Goal: Navigation & Orientation: Find specific page/section

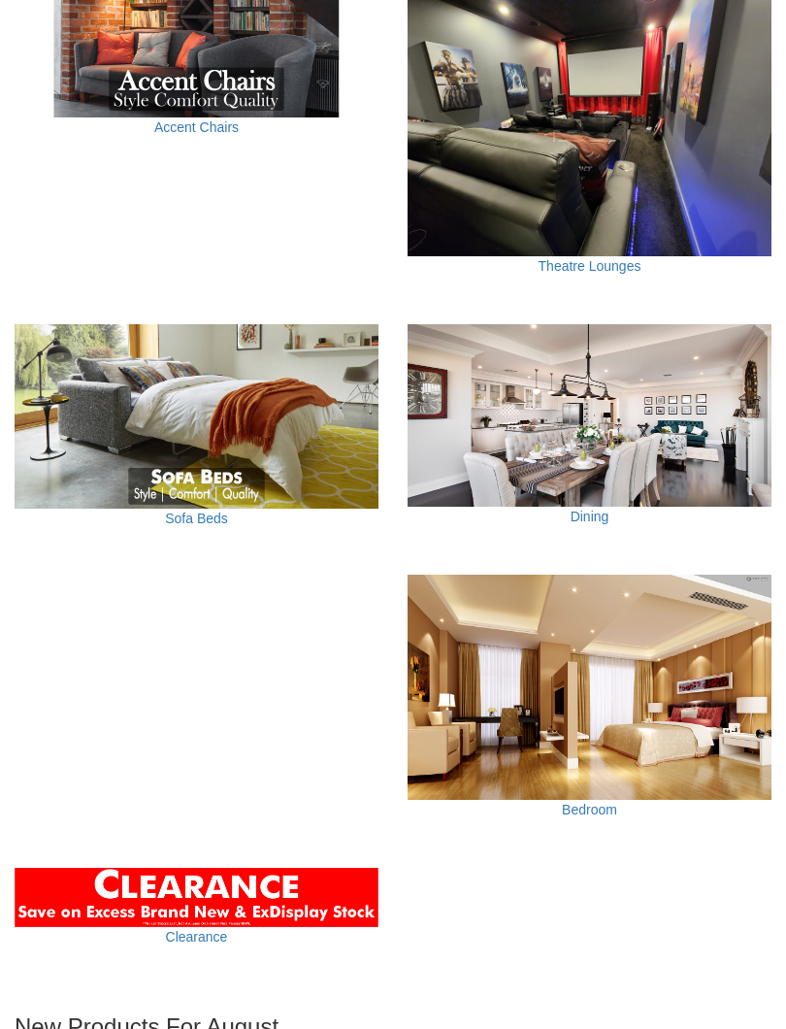
scroll to position [1565, 0]
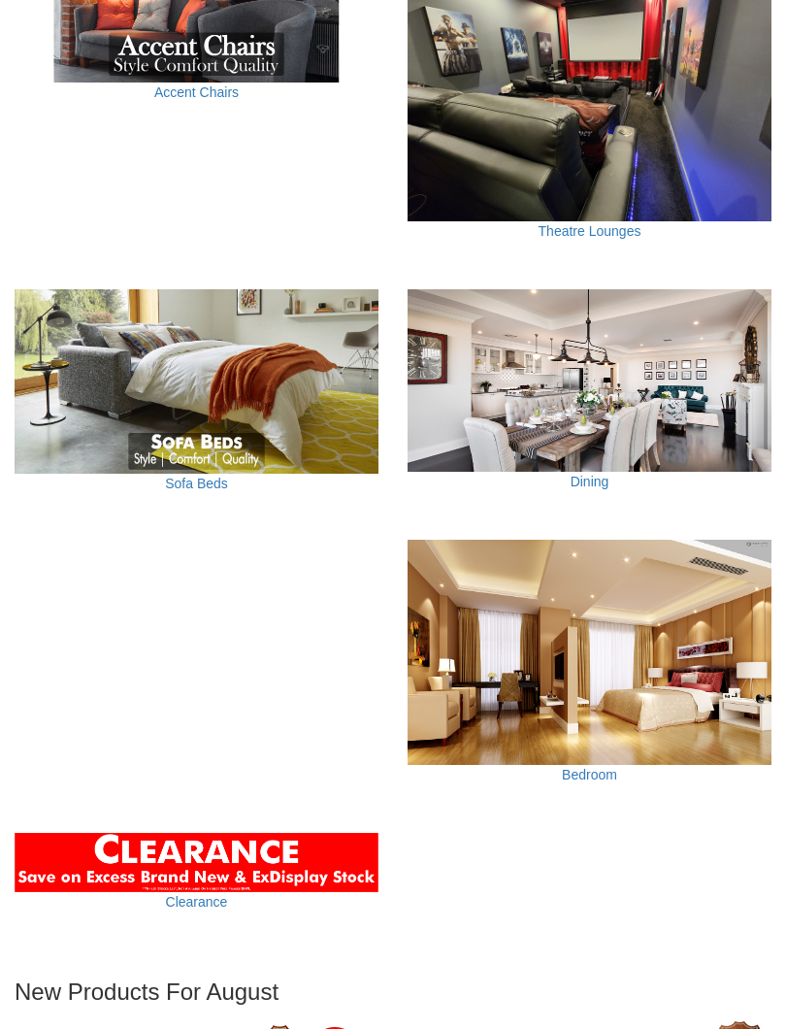
click at [604, 483] on div "Dining" at bounding box center [590, 507] width 364 height 68
click at [602, 474] on link "Dining" at bounding box center [590, 482] width 39 height 16
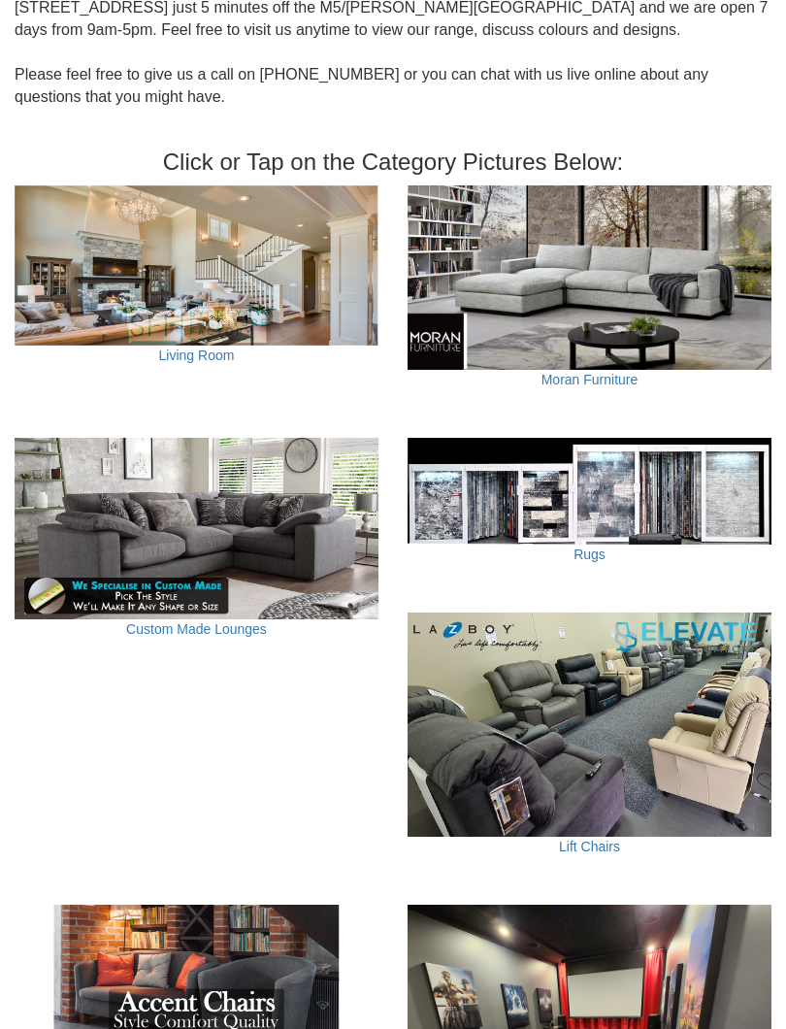
scroll to position [609, 0]
click at [213, 348] on link "Living Room" at bounding box center [197, 356] width 76 height 16
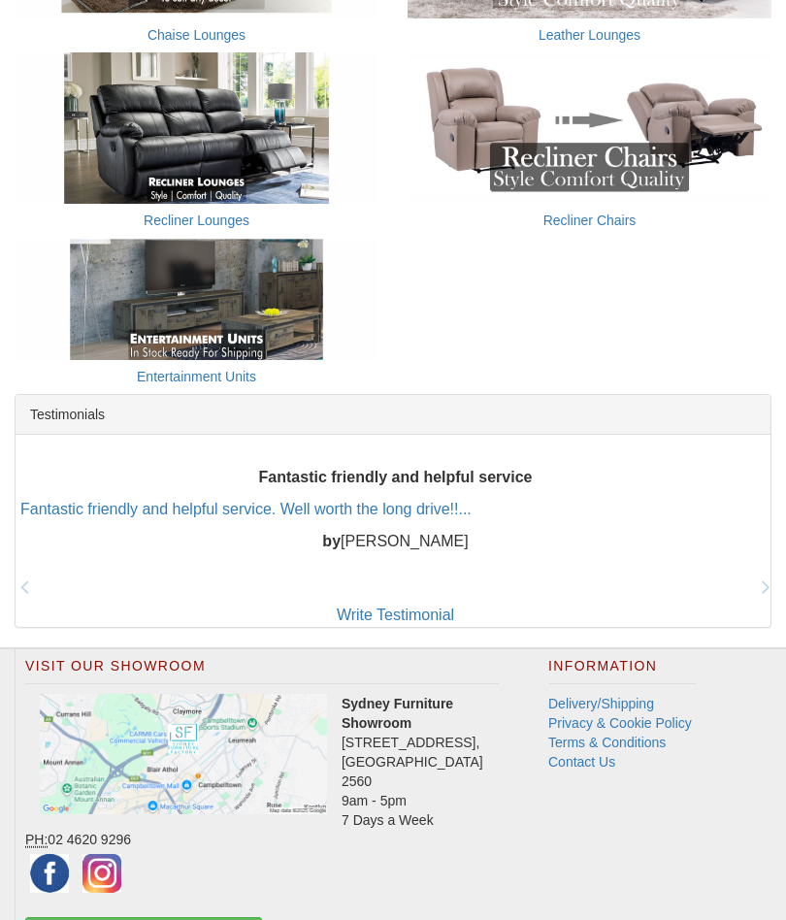
scroll to position [946, 0]
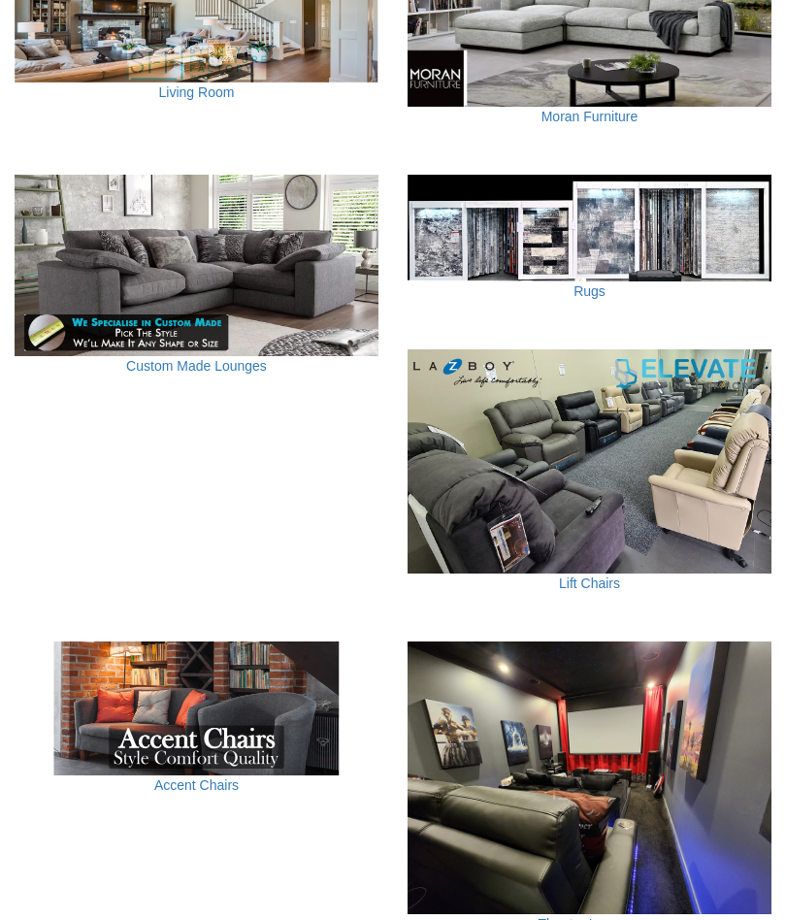
scroll to position [829, 0]
